Goal: Download file/media

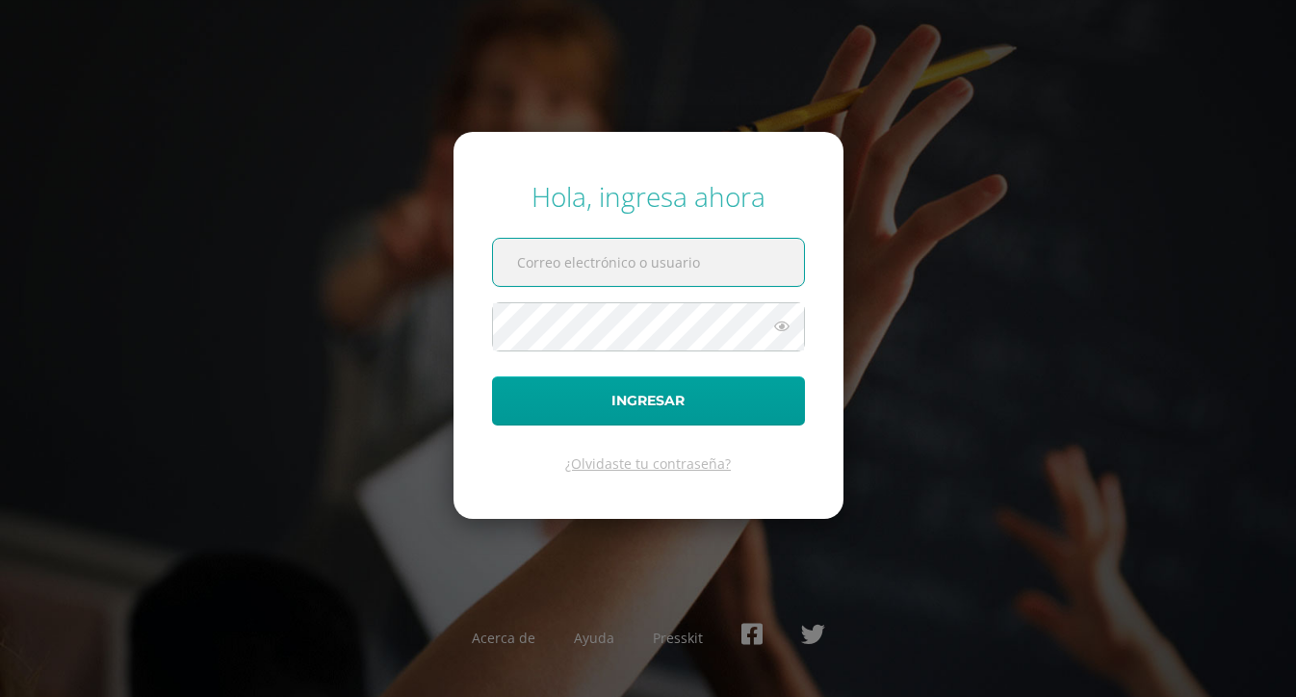
type input "20@laestrella.edu.gt"
click at [648, 401] on button "Ingresar" at bounding box center [648, 401] width 313 height 49
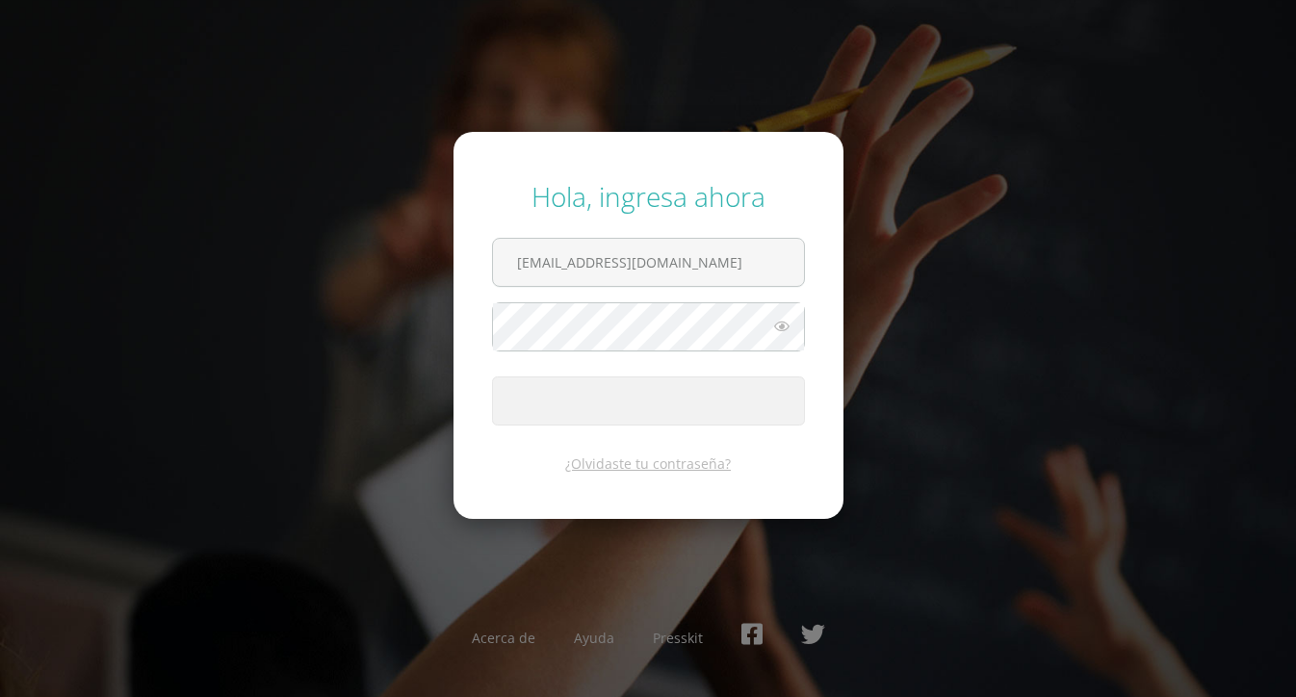
click at [701, 407] on span "submit" at bounding box center [648, 401] width 311 height 47
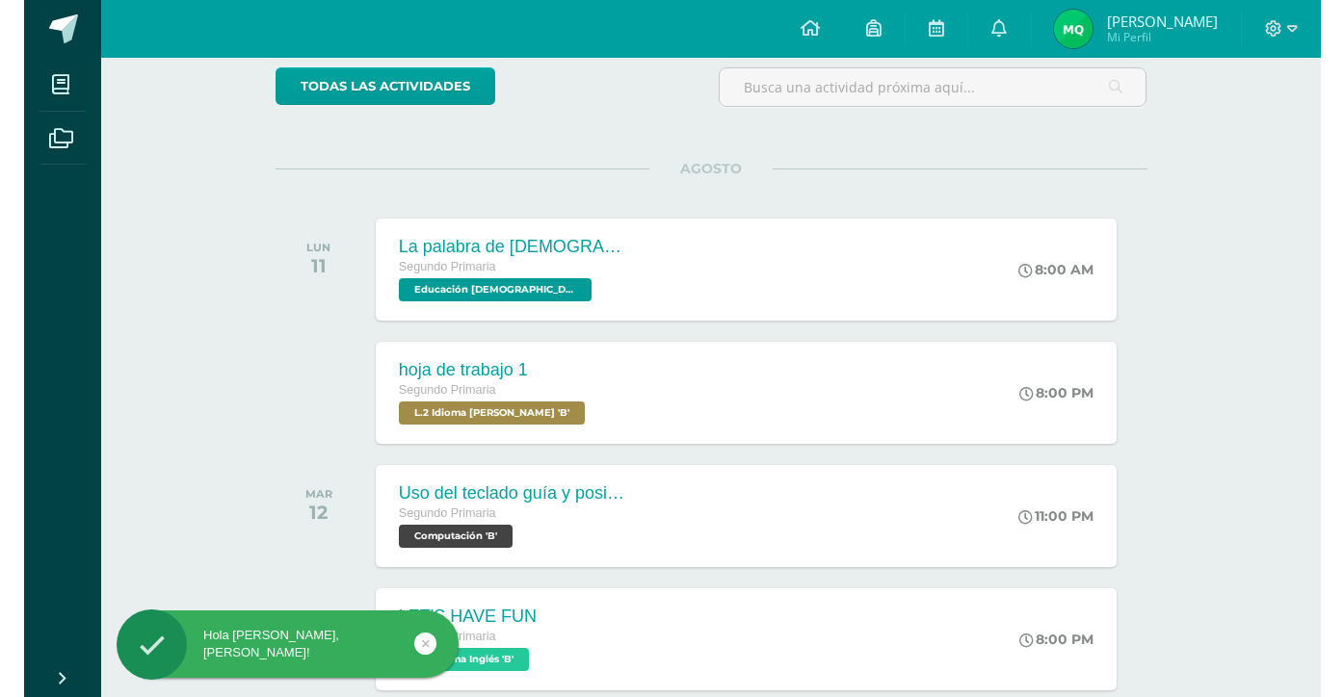
scroll to position [198, 0]
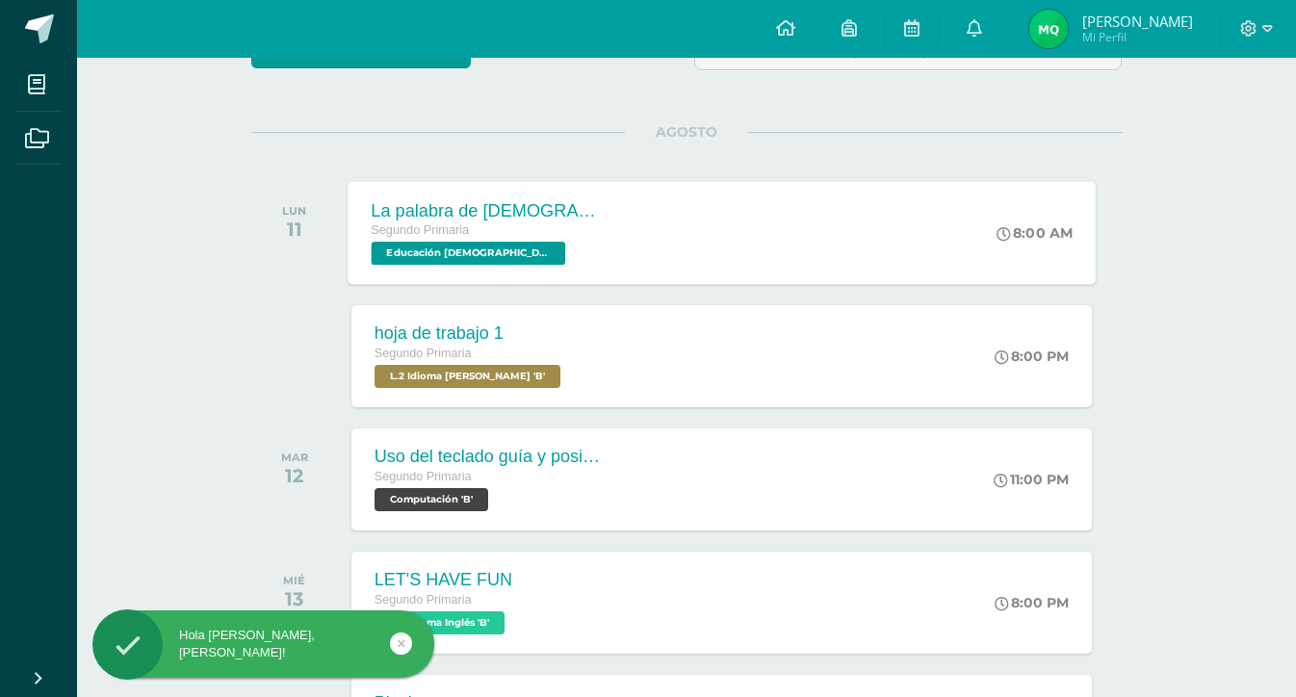
click at [510, 214] on div "La palabra de [DEMOGRAPHIC_DATA] es vida" at bounding box center [487, 210] width 233 height 20
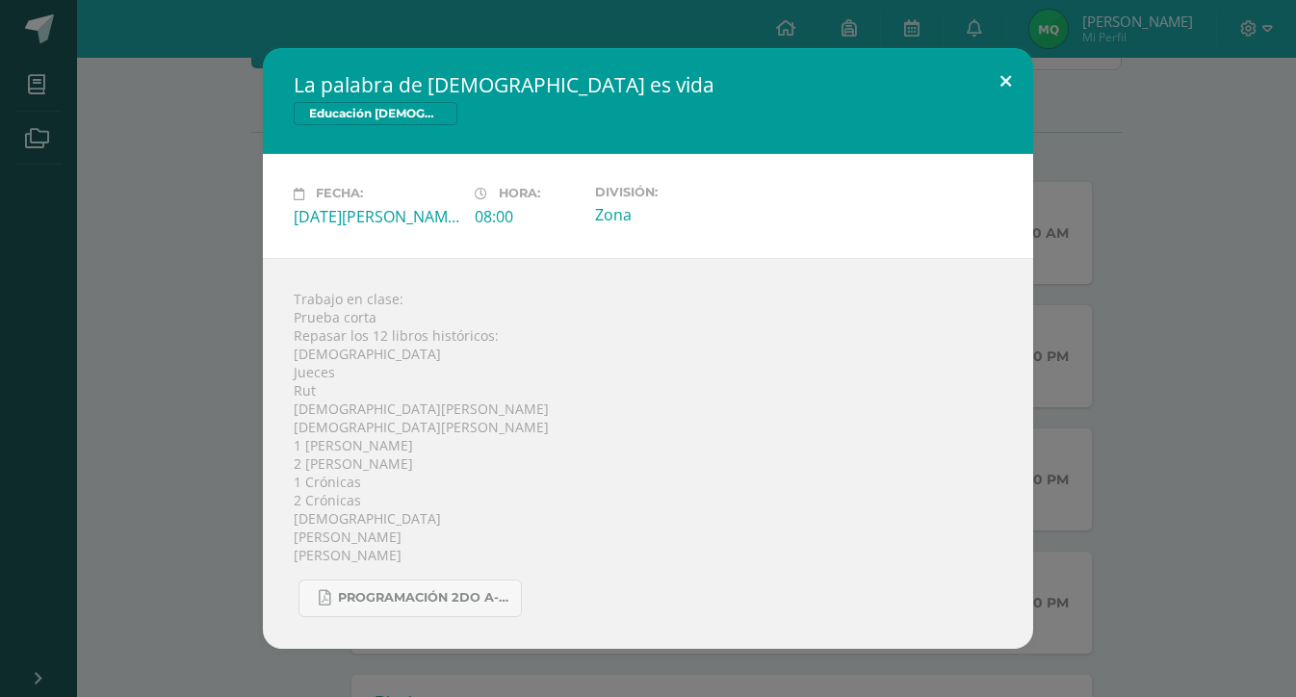
click at [1007, 78] on button at bounding box center [1006, 80] width 55 height 65
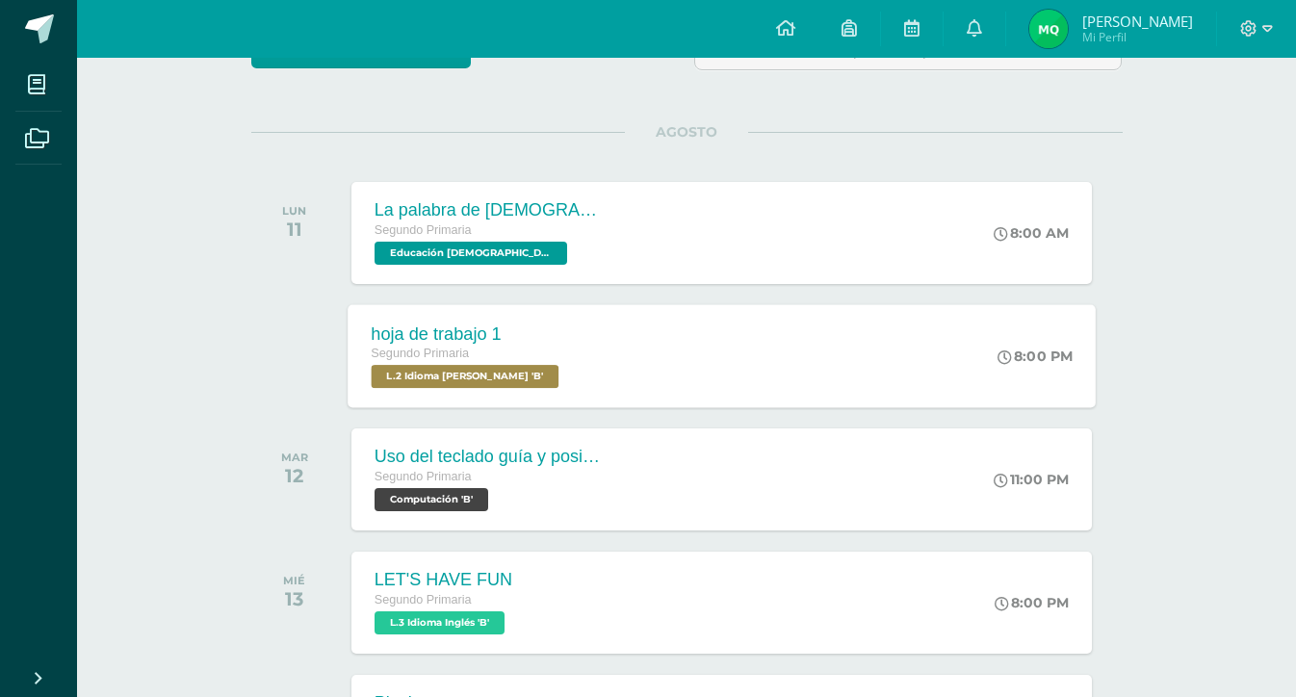
click at [447, 347] on div "Segundo Primaria" at bounding box center [467, 354] width 193 height 21
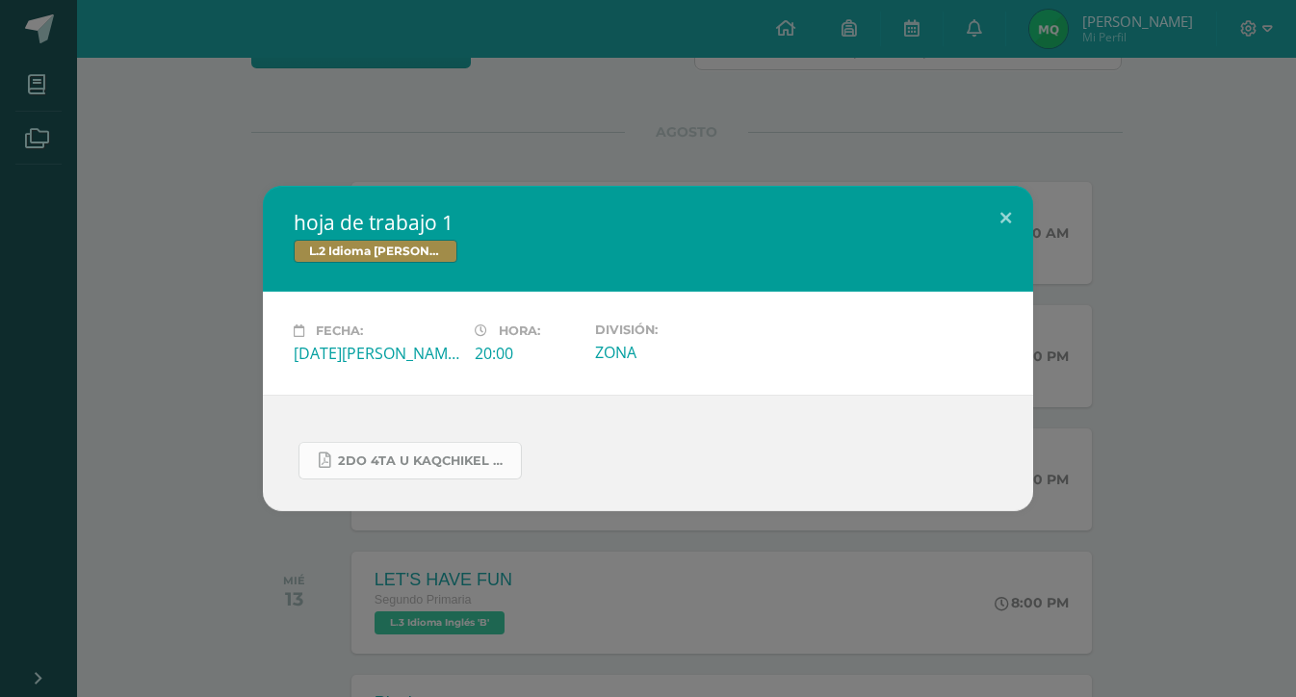
click at [397, 460] on span "2do 4ta U kaqchikel hoja de trabajo.pdf" at bounding box center [424, 461] width 173 height 15
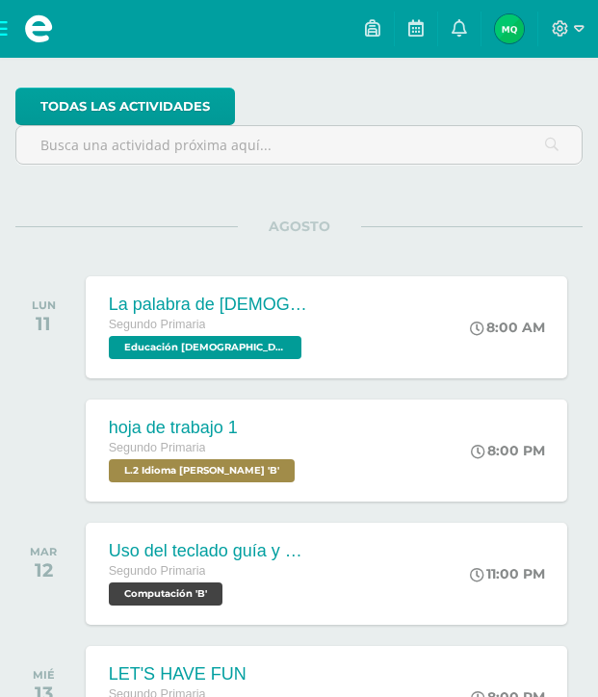
scroll to position [177, 0]
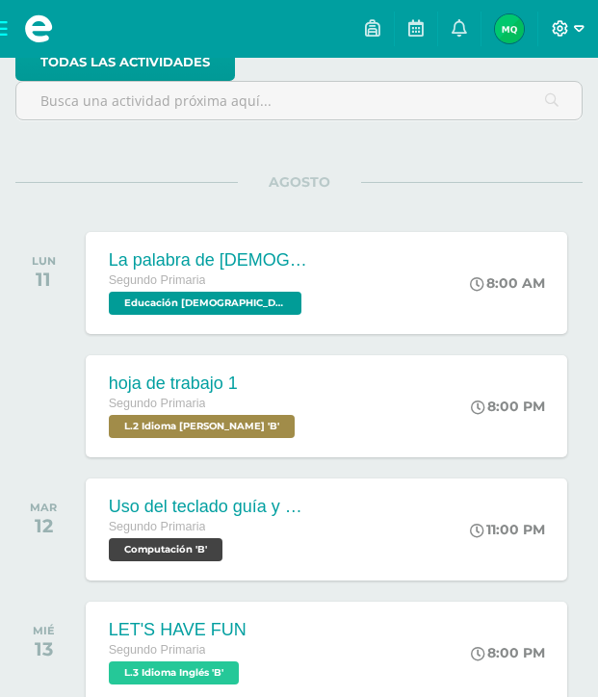
click at [561, 36] on icon at bounding box center [561, 28] width 16 height 16
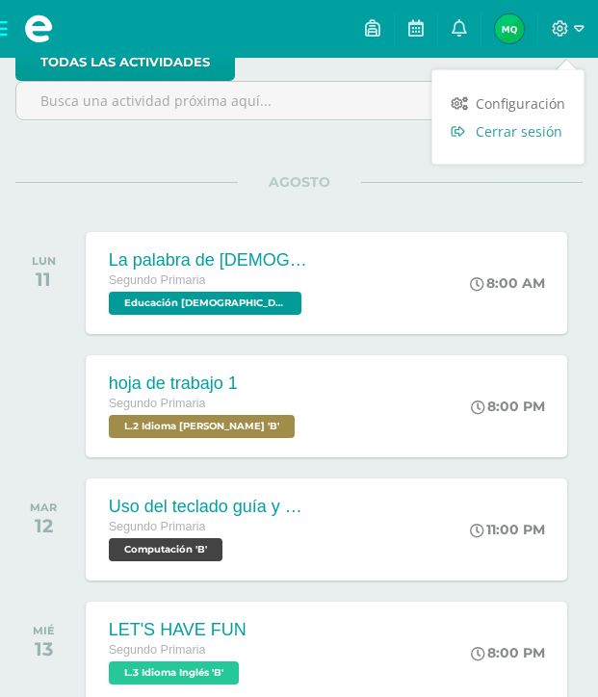
click at [498, 129] on span "Cerrar sesión" at bounding box center [519, 131] width 87 height 18
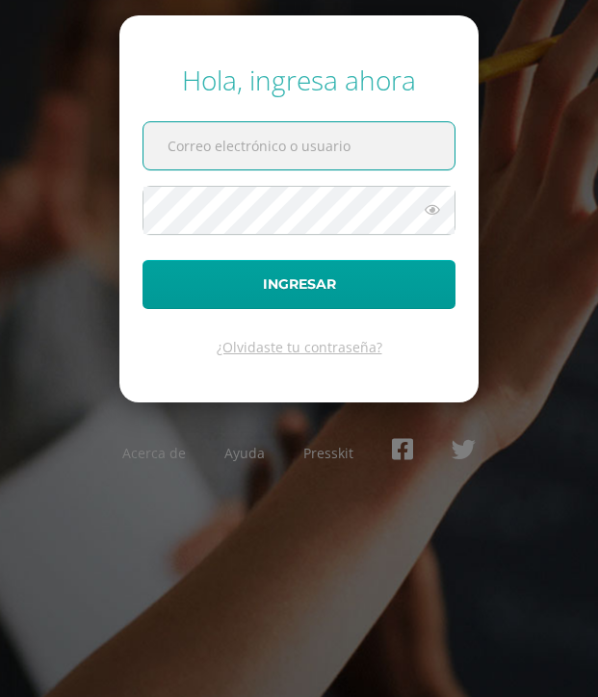
click at [422, 144] on input "text" at bounding box center [299, 145] width 311 height 47
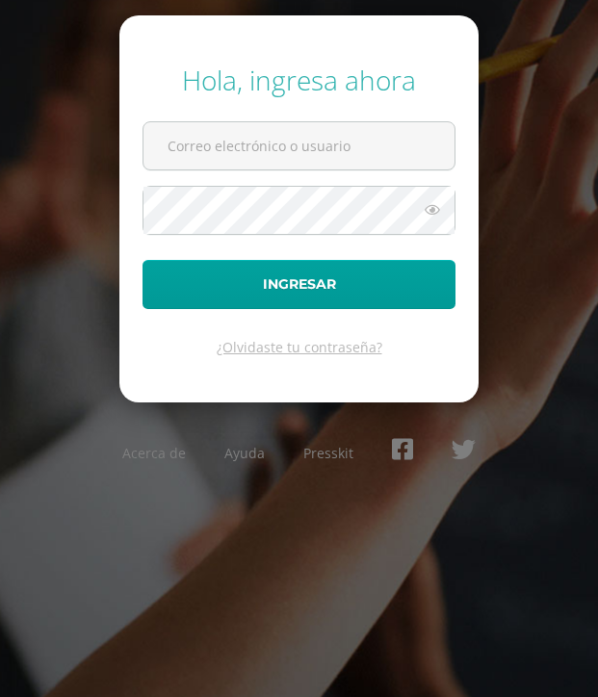
type input "760@laestrella.edu.gt"
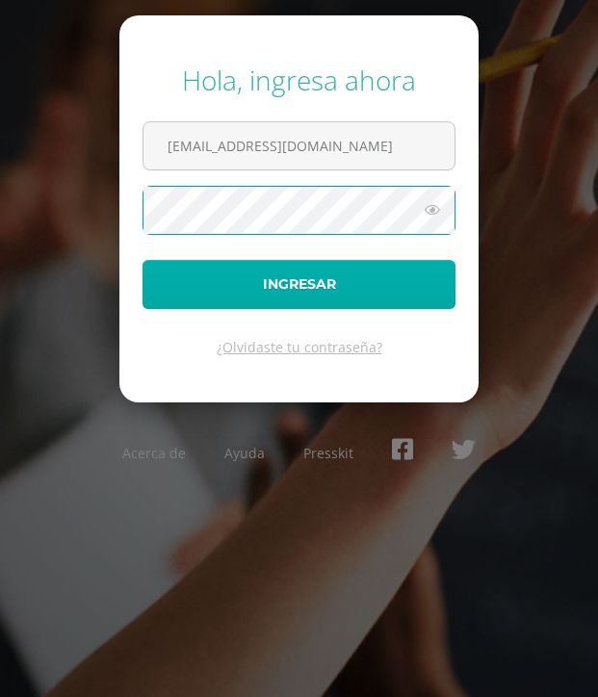
click at [319, 283] on button "Ingresar" at bounding box center [299, 284] width 313 height 49
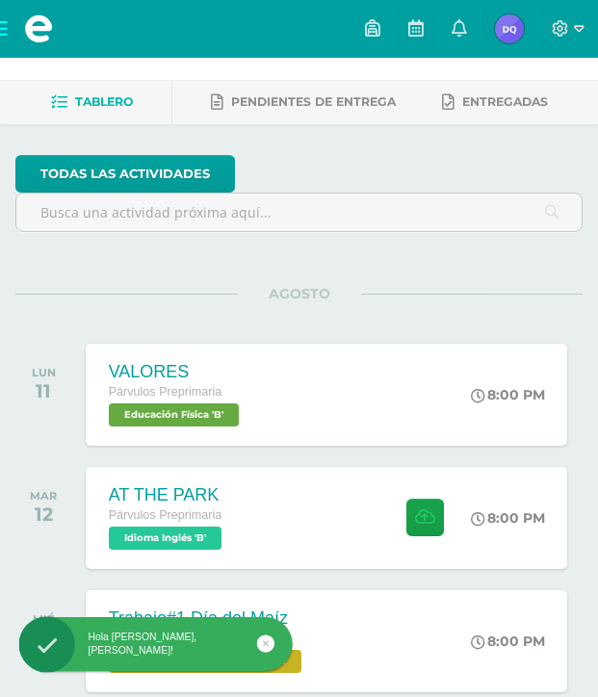
scroll to position [66, 0]
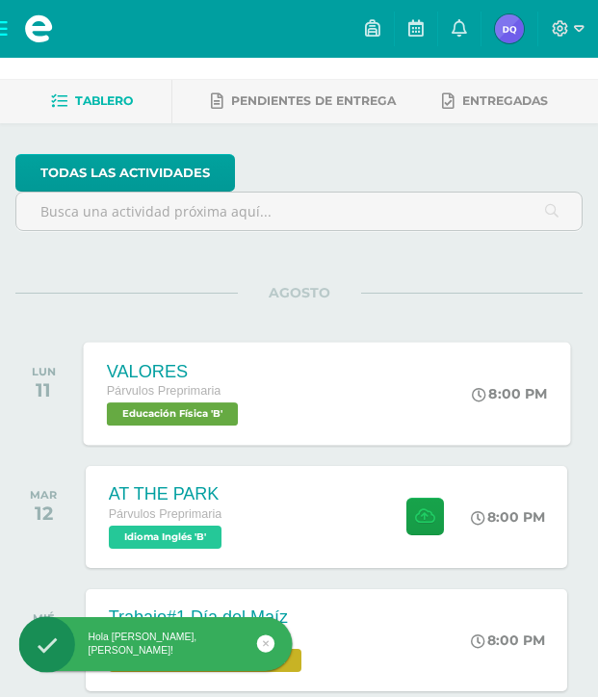
click at [298, 377] on div "VALORES Párvulos Preprimaria Educación Física 'B' 8:00 PM VALORES Educación Fís…" at bounding box center [326, 393] width 487 height 103
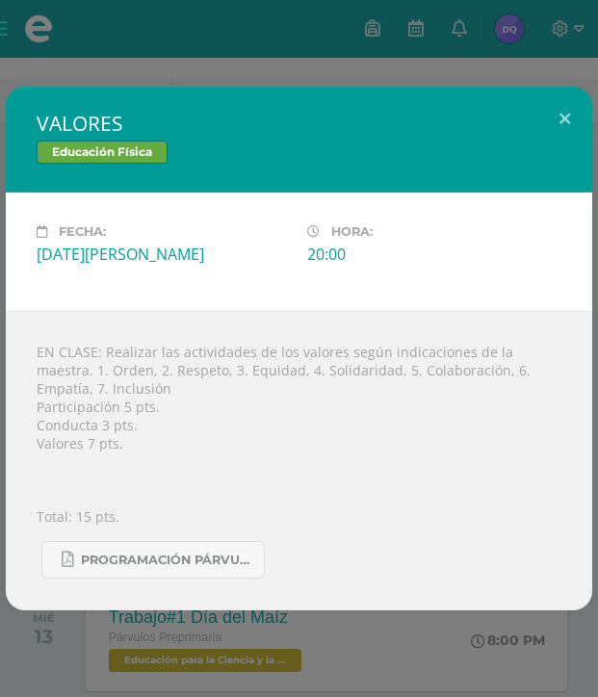
click at [359, 633] on div "VALORES Educación Física Fecha: [DATE][PERSON_NAME] Hora: 20:00 División: Zona" at bounding box center [299, 348] width 598 height 697
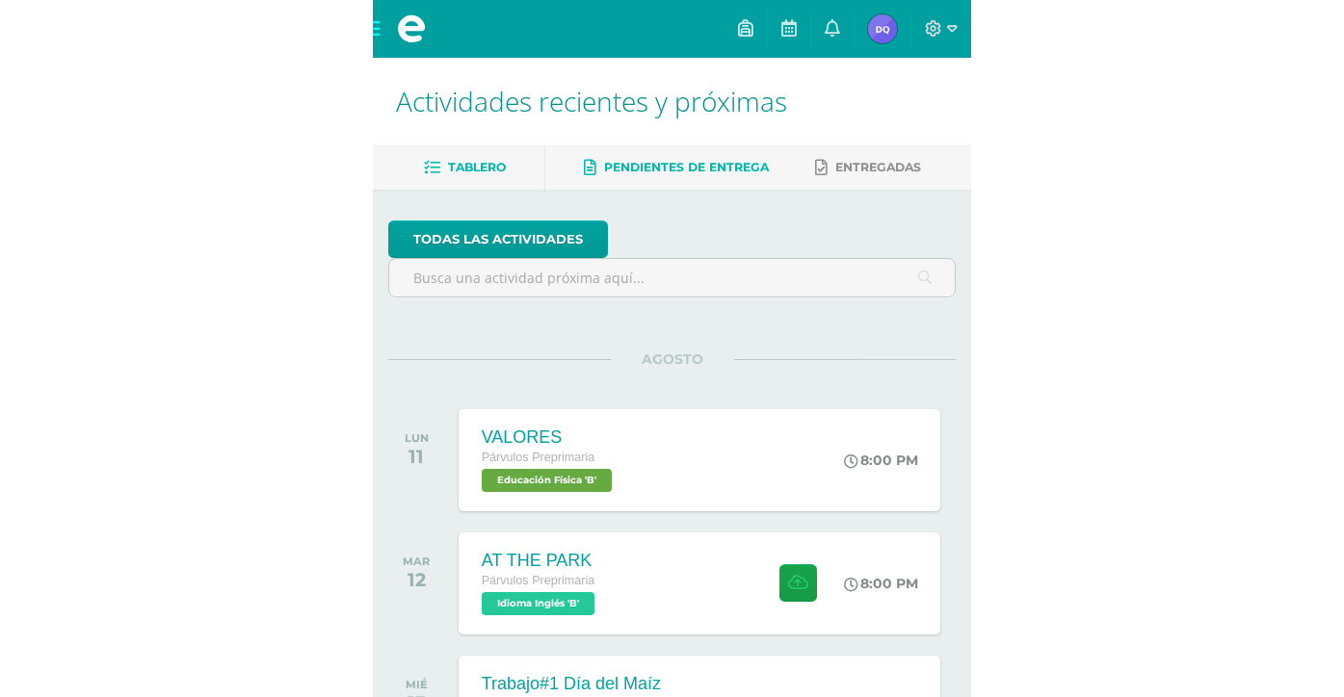
scroll to position [0, 0]
